Goal: Task Accomplishment & Management: Use online tool/utility

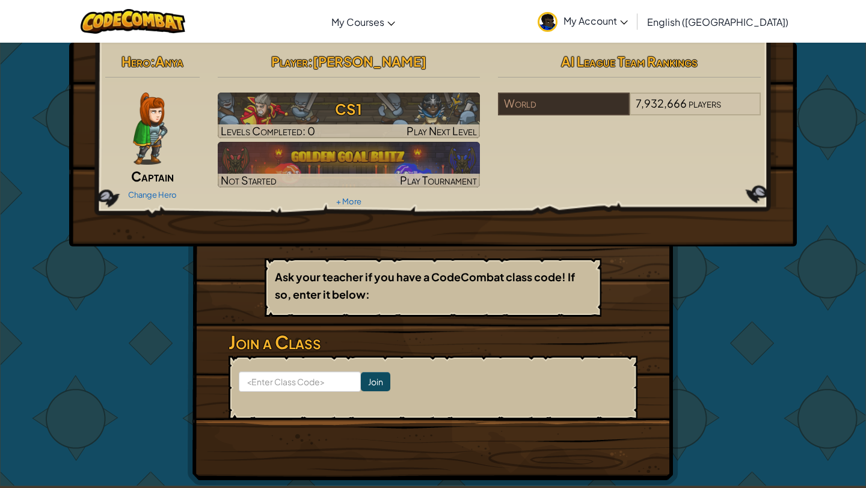
click at [244, 265] on div "Hero : Anya Captain Change Hero Player : [PERSON_NAME] CS1 Levels Completed: 0 …" at bounding box center [433, 264] width 491 height 443
click at [149, 141] on img at bounding box center [150, 129] width 34 height 72
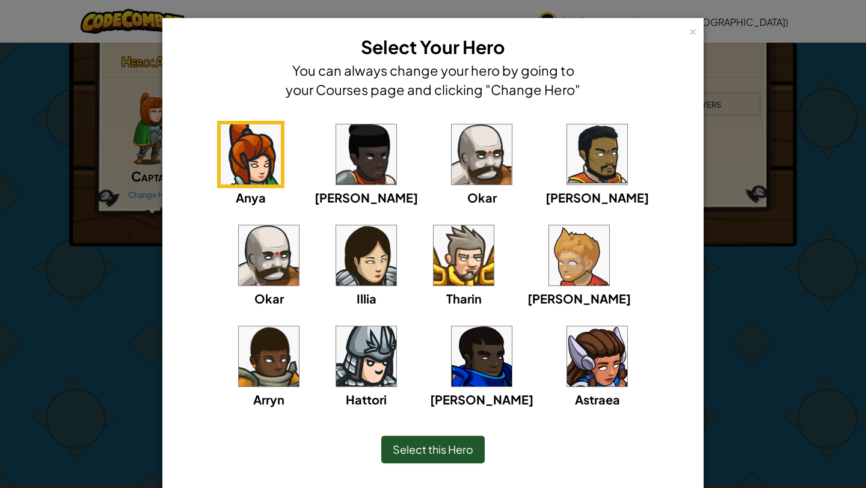
click at [452, 354] on img at bounding box center [482, 357] width 60 height 60
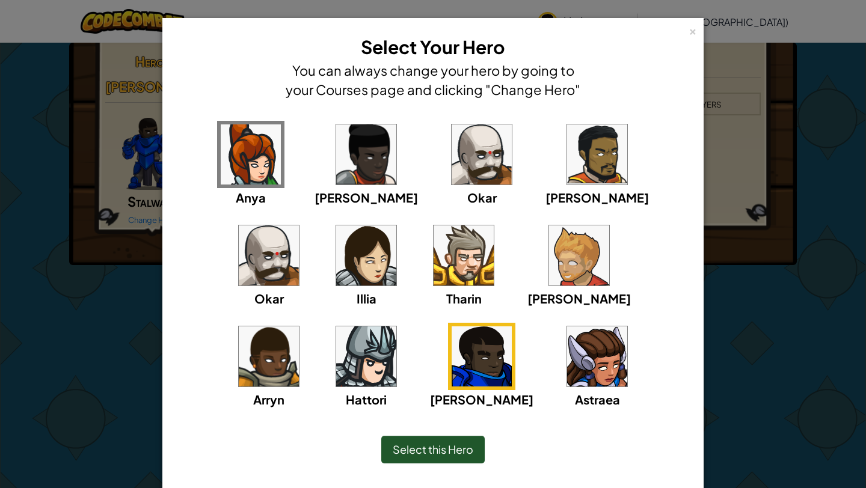
click at [61, 344] on div "× Select Your Hero You can always change your hero by going to your Courses pag…" at bounding box center [433, 244] width 866 height 488
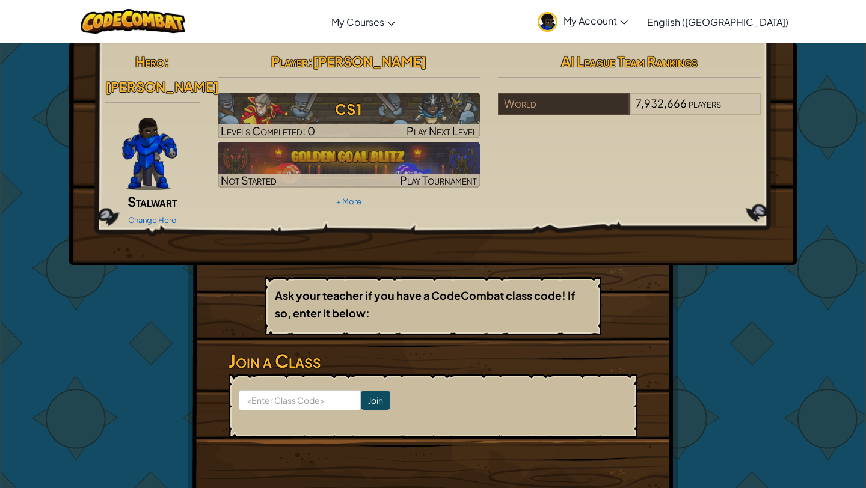
click at [307, 287] on p "Ask your teacher if you have a CodeCombat class code! If so, enter it below:" at bounding box center [433, 304] width 316 height 35
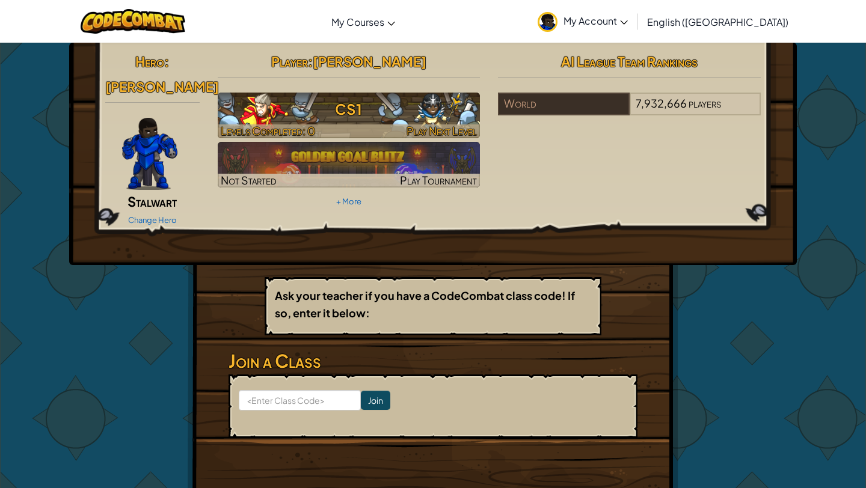
click at [371, 113] on h3 "CS1" at bounding box center [349, 109] width 263 height 27
